Goal: Participate in discussion

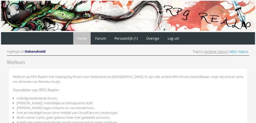
click at [221, 53] on link "Actieve topics" at bounding box center [215, 51] width 23 height 5
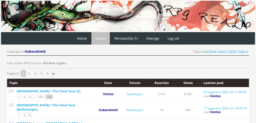
click at [48, 95] on link "154" at bounding box center [49, 96] width 8 height 5
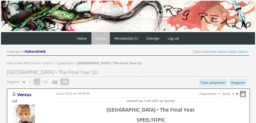
click at [58, 79] on link "153" at bounding box center [54, 81] width 9 height 7
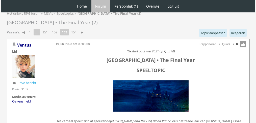
scroll to position [1, 0]
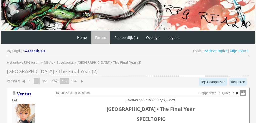
click at [55, 82] on link "152" at bounding box center [54, 80] width 9 height 7
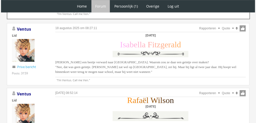
scroll to position [664, 0]
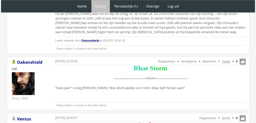
click at [227, 60] on link "Quote" at bounding box center [226, 62] width 8 height 4
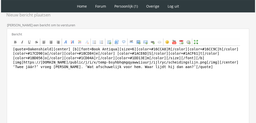
scroll to position [136, 0]
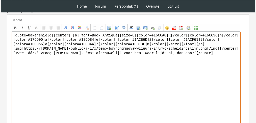
click at [162, 48] on textarea "[quote=Oakenshield][center] [b][font=Book Antiqua][size=6][color=#16CCA8]R[/col…" at bounding box center [126, 79] width 229 height 94
click at [144, 54] on textarea "[quote=Oakenshield][center] [b][font=Book Antiqua][size=6][color=#16CCA8]R[/col…" at bounding box center [126, 79] width 229 height 94
paste textarea "Rhae fronste naar de barbiepop die opeens voor hen stond en heel neerbuigend na…"
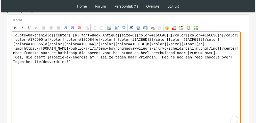
drag, startPoint x: 48, startPoint y: 32, endPoint x: 0, endPoint y: 23, distance: 48.5
click at [0, 23] on div "1 Home Forum Forum index Actieve topics Mijn topics Persoonlijk (1) Profiel Pri…" at bounding box center [128, 17] width 256 height 306
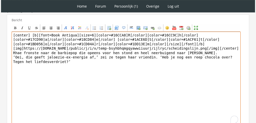
scroll to position [181, 0]
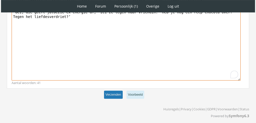
type textarea "[center] [b][font=Book Antiqua][size=6][color=#16CCA8]R[/color][color=#16CC9C]h…"
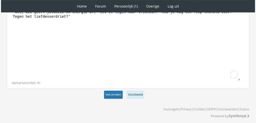
click at [113, 94] on button "Verzenden" at bounding box center [113, 94] width 19 height 8
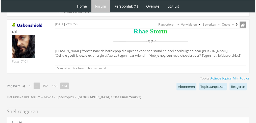
scroll to position [381, 0]
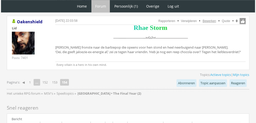
click at [203, 19] on link "Bewerken" at bounding box center [208, 21] width 13 height 4
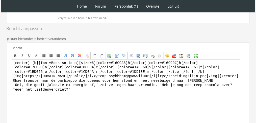
scroll to position [110, 0]
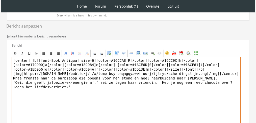
click at [55, 82] on textarea "[center] [b][font=Book Antiqua][size=6][color=#16CCA8]R[/color][color=#16CC9C]h…" at bounding box center [126, 104] width 229 height 94
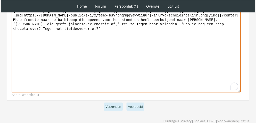
scroll to position [177, 0]
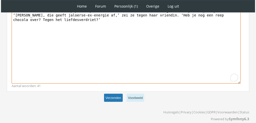
type textarea "[center] [b][font=Book Antiqua][size=6][color=#16CCA8]R[/color][color=#16CC9C]h…"
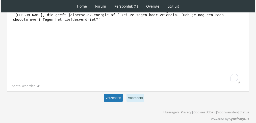
click at [120, 95] on button "Verzenden" at bounding box center [113, 97] width 19 height 8
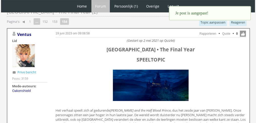
scroll to position [5, 0]
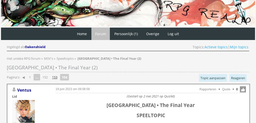
click at [51, 75] on link "153" at bounding box center [54, 76] width 9 height 7
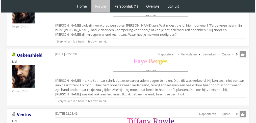
scroll to position [928, 0]
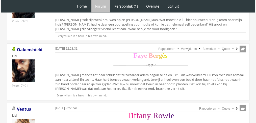
click at [225, 47] on link "Quote" at bounding box center [226, 49] width 8 height 4
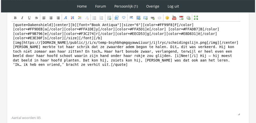
scroll to position [160, 0]
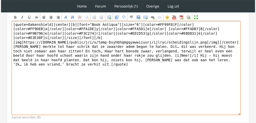
click at [172, 47] on textarea "[quote=Oakenshield][center][b][font="Book Antiqua"][size="6"][color=#FF99F8]F[/…" at bounding box center [126, 68] width 229 height 94
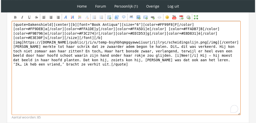
paste textarea "voelde dat iets zich tussen haar benen samentrok terwijl het beeld door haar ho…"
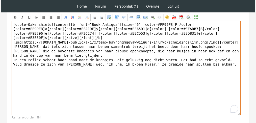
click at [27, 54] on textarea "[quote=Oakenshield][center][b][font="Book Antiqua"][size="6"][color=#FF99F8]F[/…" at bounding box center [126, 68] width 229 height 94
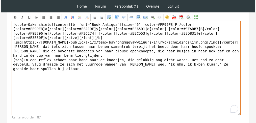
click at [52, 22] on textarea "[quote=Oakenshield][center][b][font="Book Antiqua"][size="6"][color=#FF99F8]F[/…" at bounding box center [126, 68] width 229 height 94
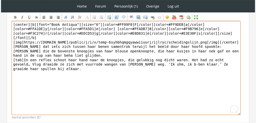
scroll to position [196, 0]
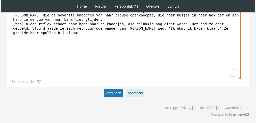
type textarea "[center][b][font="Book Antiqua"][size="6"][color=#FF99F8]F[/color][color=#FF9DE…"
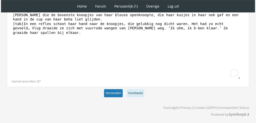
scroll to position [196, 0]
click at [119, 91] on button "Verzenden" at bounding box center [113, 93] width 19 height 8
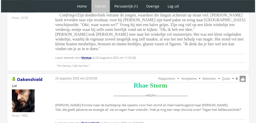
scroll to position [326, 0]
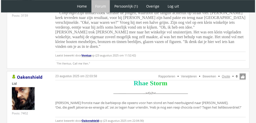
click at [226, 74] on link "Quote" at bounding box center [226, 76] width 8 height 4
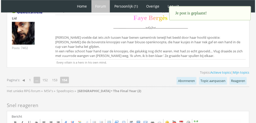
scroll to position [458, 0]
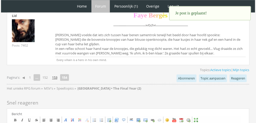
click at [58, 74] on link "153" at bounding box center [54, 77] width 9 height 7
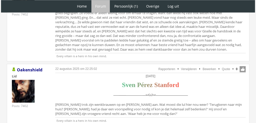
scroll to position [867, 0]
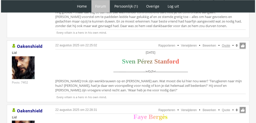
click at [227, 44] on link "Quote" at bounding box center [226, 46] width 8 height 4
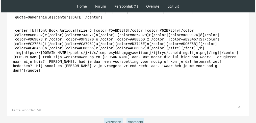
scroll to position [168, 0]
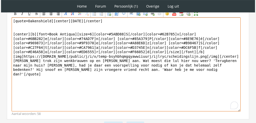
drag, startPoint x: 135, startPoint y: 104, endPoint x: 11, endPoint y: 60, distance: 131.4
click at [12, 60] on textarea "[quote=Oakenshield][center][DATE][/center] [center][b][font=Book Antiqua][size=…" at bounding box center [126, 64] width 229 height 94
paste textarea "Een verraste lach ontglipte [PERSON_NAME] mond toen [PERSON_NAME] zijn vroegere…"
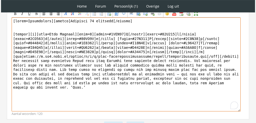
drag, startPoint x: 47, startPoint y: 19, endPoint x: 0, endPoint y: 15, distance: 47.1
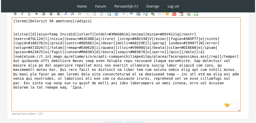
click at [190, 67] on textarea "To enrich screen reader interactions, please activate Accessibility in Grammarl…" at bounding box center [126, 64] width 229 height 94
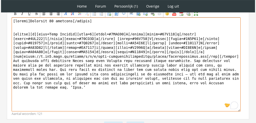
click at [41, 71] on textarea "To enrich screen reader interactions, please activate Accessibility in Grammarl…" at bounding box center [126, 64] width 229 height 94
click at [34, 71] on textarea "To enrich screen reader interactions, please activate Accessibility in Grammarl…" at bounding box center [126, 64] width 229 height 94
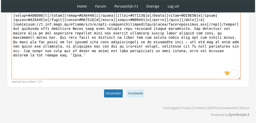
type textarea "[center]Zaterdag 27 november[/center] [center][b][font=Book Antiqua][size=6][co…"
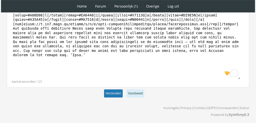
scroll to position [200, 0]
click at [112, 92] on button "Verzenden" at bounding box center [113, 93] width 19 height 8
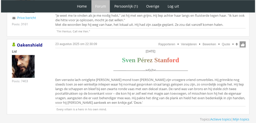
click at [112, 73] on div "[DATE] S v e n P é r e z S t a n f o r d Een verraste lach ontglipte [PERSON_NA…" at bounding box center [150, 77] width 190 height 57
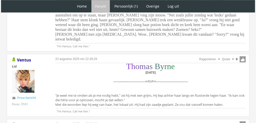
scroll to position [590, 0]
